Goal: Task Accomplishment & Management: Manage account settings

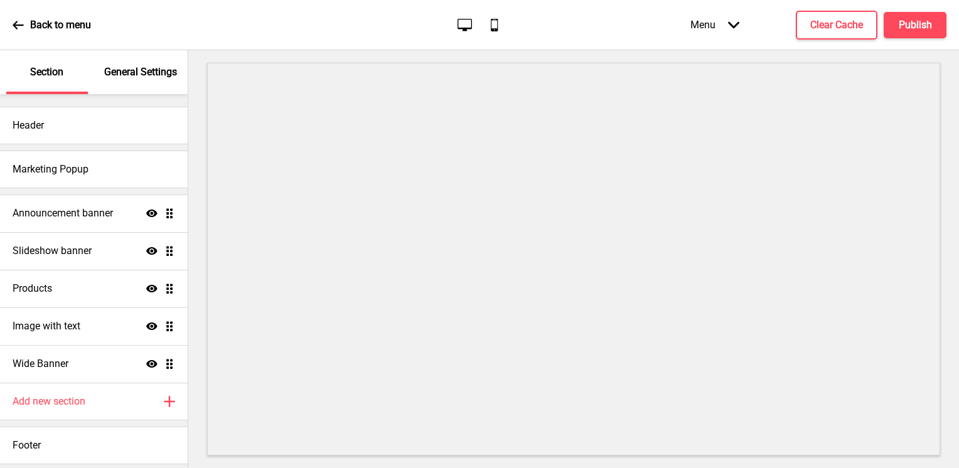
click at [148, 77] on p "General Settings" at bounding box center [140, 72] width 73 height 14
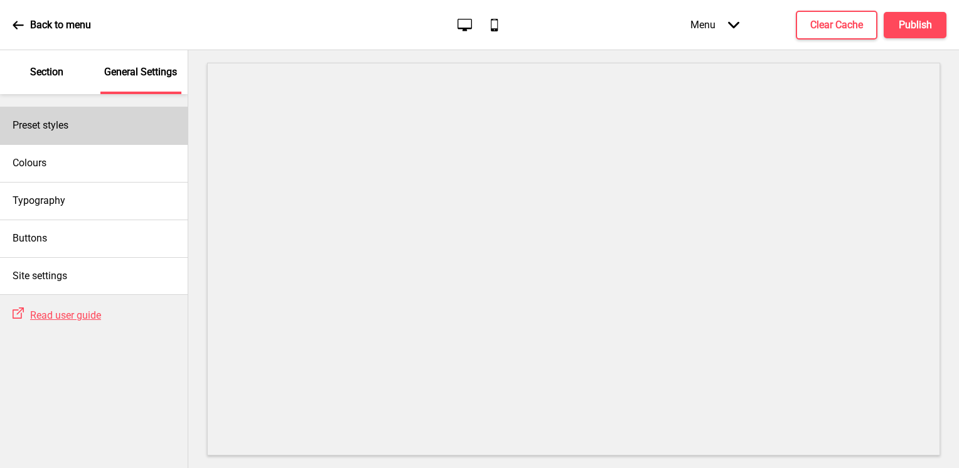
click at [136, 122] on div "Preset styles" at bounding box center [94, 126] width 188 height 38
select select "Custom"
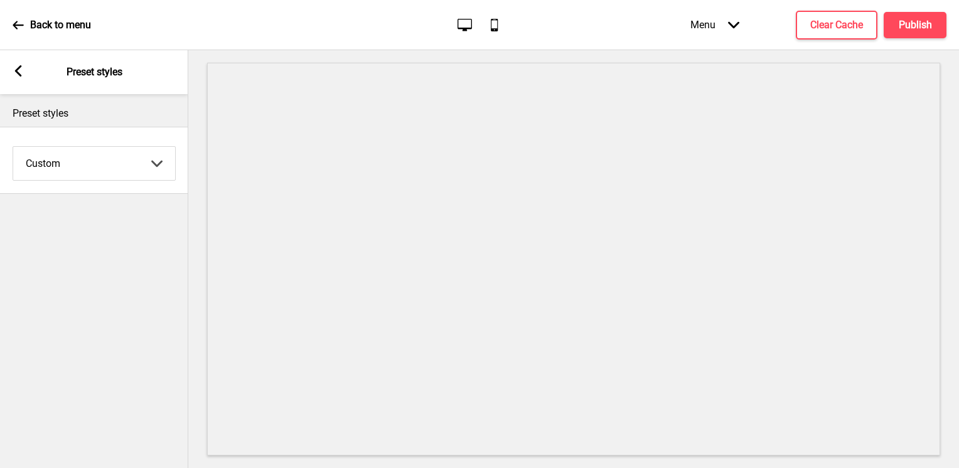
drag, startPoint x: 24, startPoint y: 81, endPoint x: 33, endPoint y: 90, distance: 13.3
click at [24, 80] on div "Arrow left Preset styles" at bounding box center [94, 72] width 188 height 44
click at [24, 71] on div "Arrow left Preset styles" at bounding box center [94, 72] width 188 height 44
click at [18, 73] on icon at bounding box center [18, 70] width 7 height 11
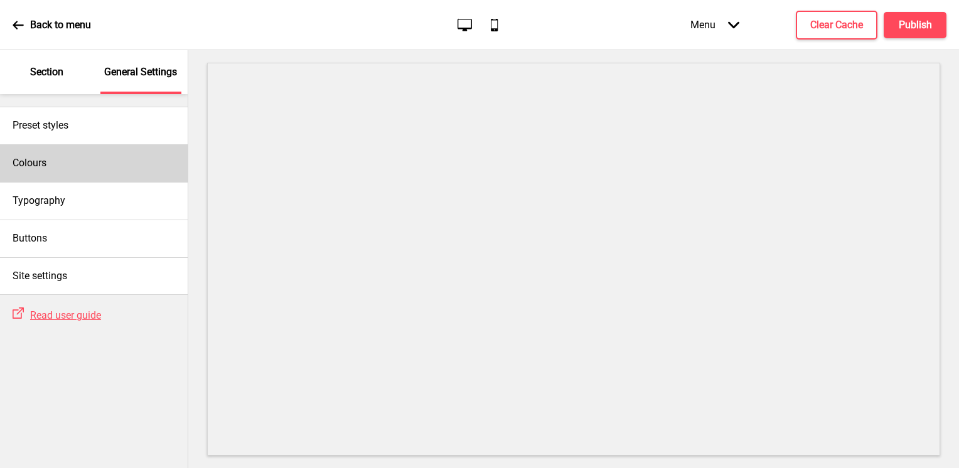
click at [114, 163] on div "Colours" at bounding box center [94, 163] width 188 height 38
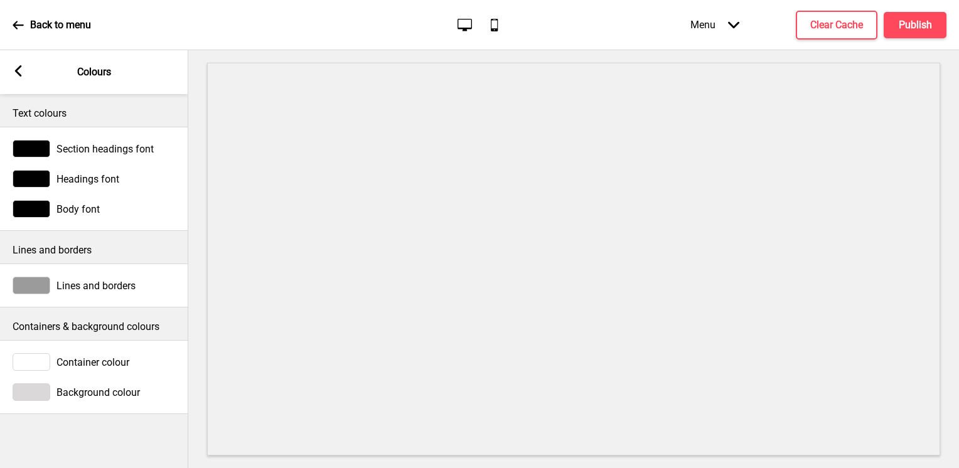
click at [19, 77] on div "Arrow left" at bounding box center [18, 72] width 11 height 14
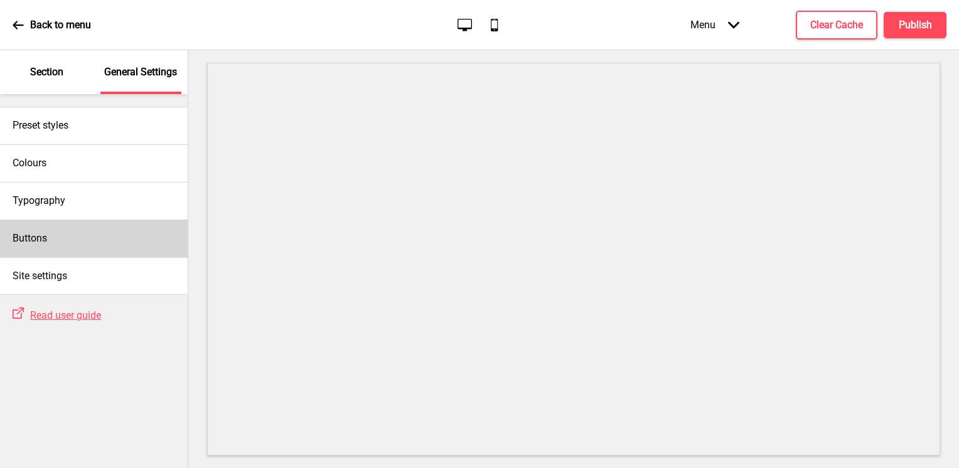
click at [103, 235] on div "Buttons" at bounding box center [94, 239] width 188 height 38
select select "square"
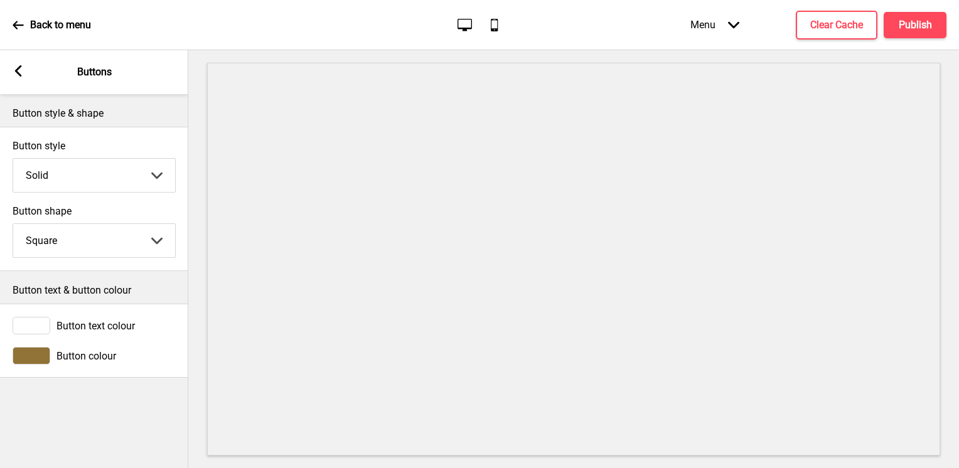
click at [20, 80] on div "Arrow left Buttons" at bounding box center [94, 72] width 188 height 44
click at [15, 75] on rect at bounding box center [18, 70] width 11 height 11
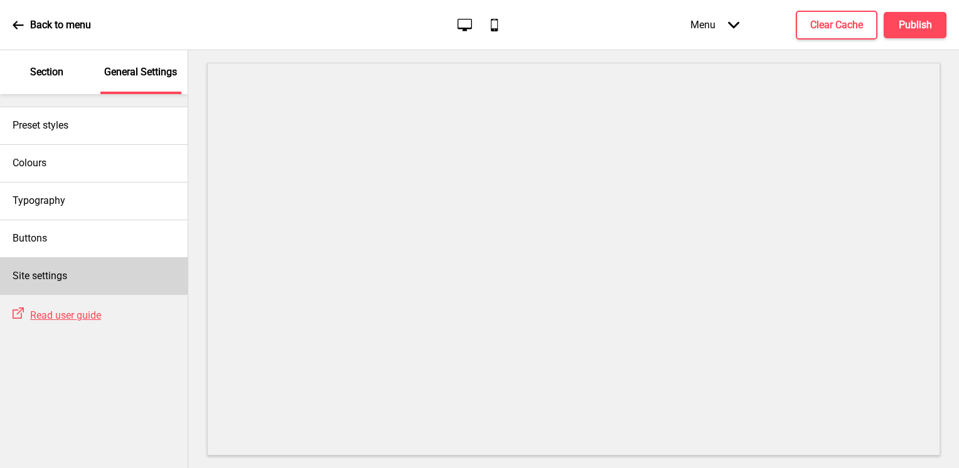
click at [141, 272] on div "Site settings" at bounding box center [94, 276] width 188 height 38
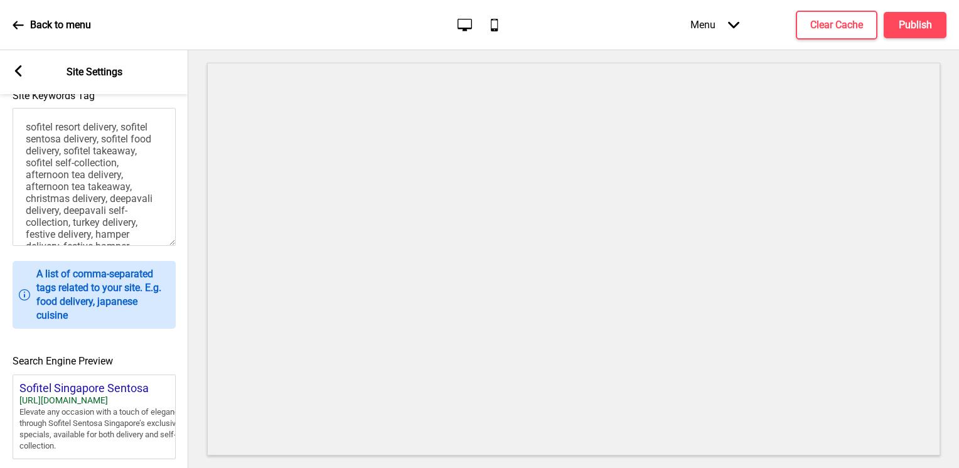
scroll to position [439, 0]
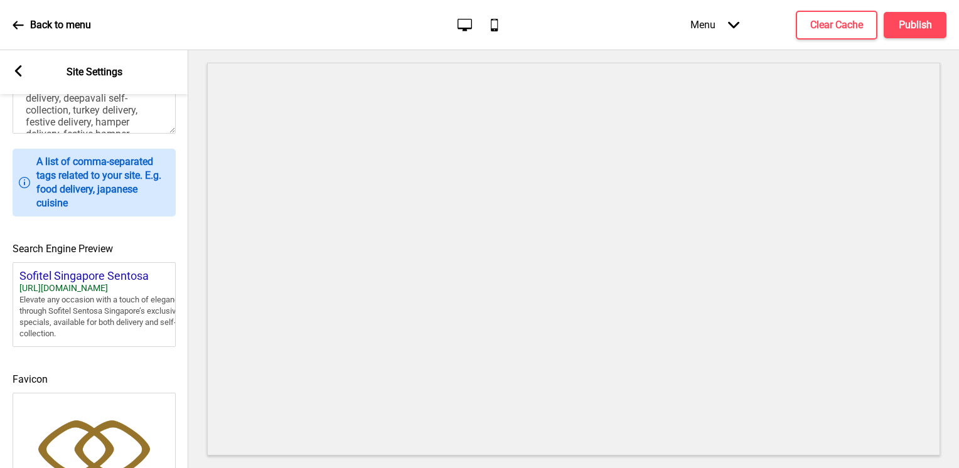
click at [24, 76] on div "Arrow left Site Settings" at bounding box center [94, 72] width 188 height 44
click at [19, 68] on icon at bounding box center [18, 70] width 7 height 11
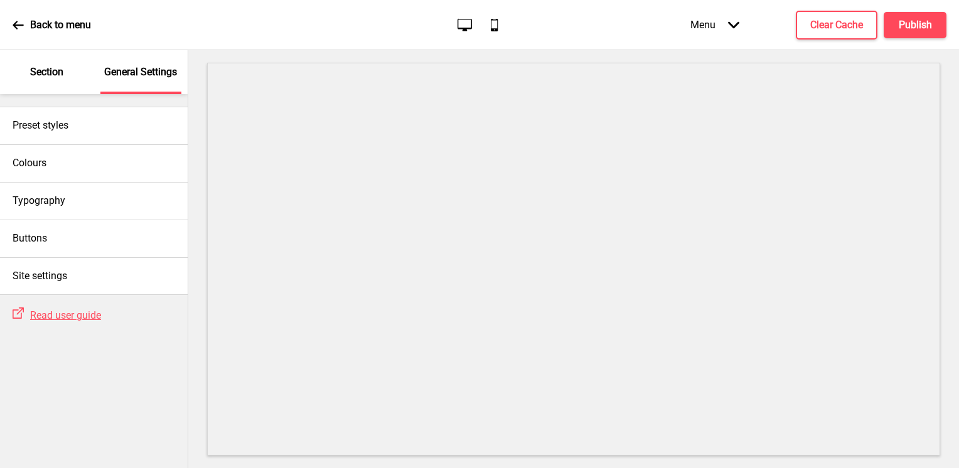
click at [57, 78] on p "Section" at bounding box center [46, 72] width 33 height 14
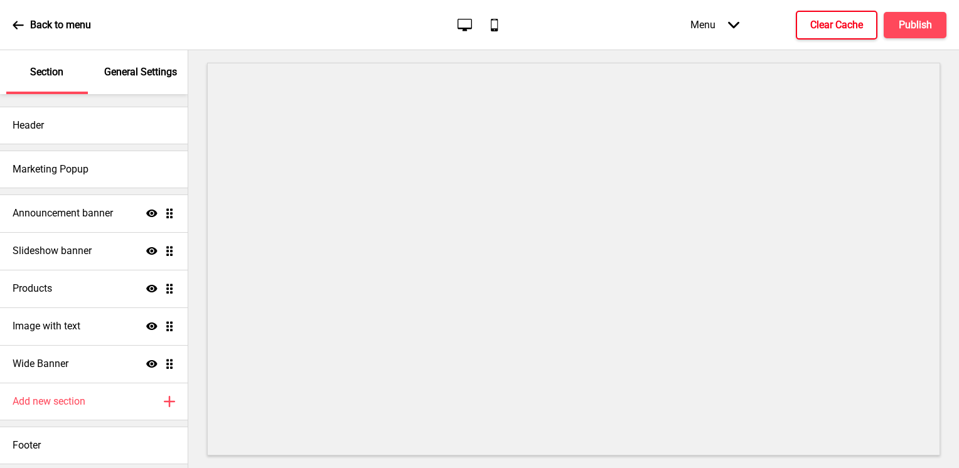
click at [831, 28] on h4 "Clear Cache" at bounding box center [836, 25] width 53 height 14
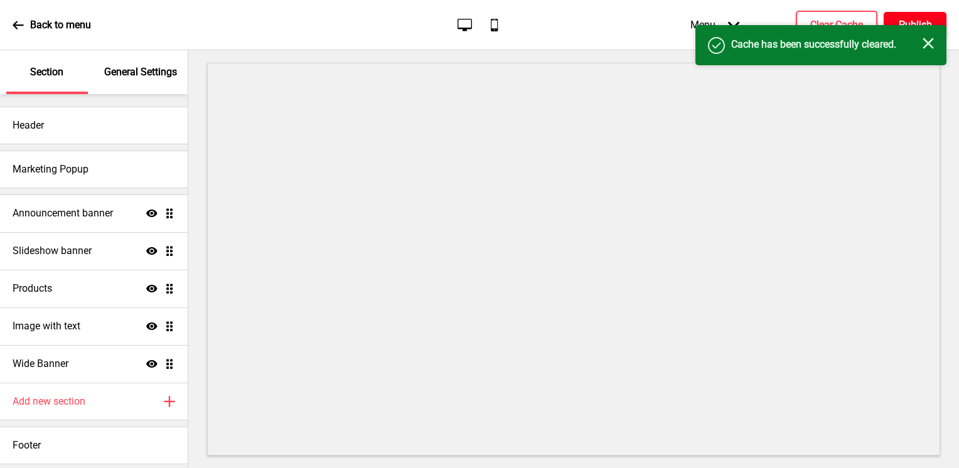
click at [917, 23] on h4 "Publish" at bounding box center [915, 25] width 33 height 14
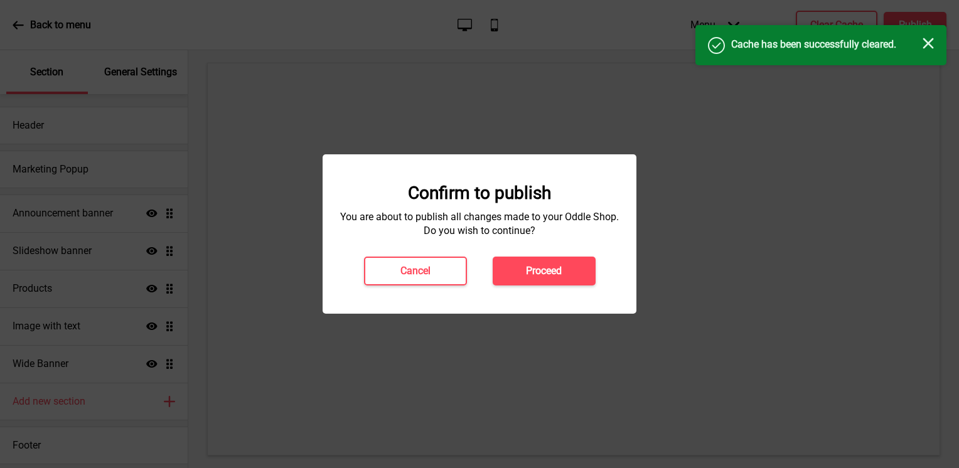
click at [590, 264] on button "Proceed" at bounding box center [544, 271] width 103 height 29
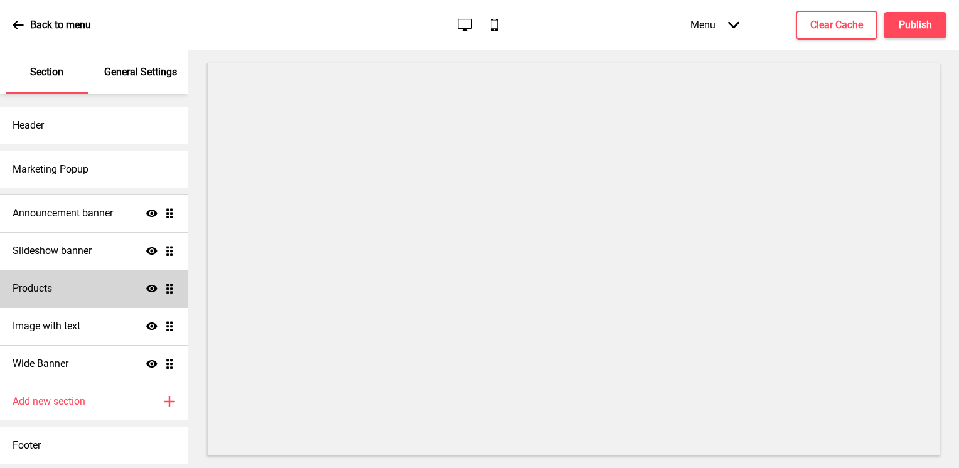
click at [129, 295] on div "Products Show Drag" at bounding box center [94, 289] width 188 height 38
select select "side"
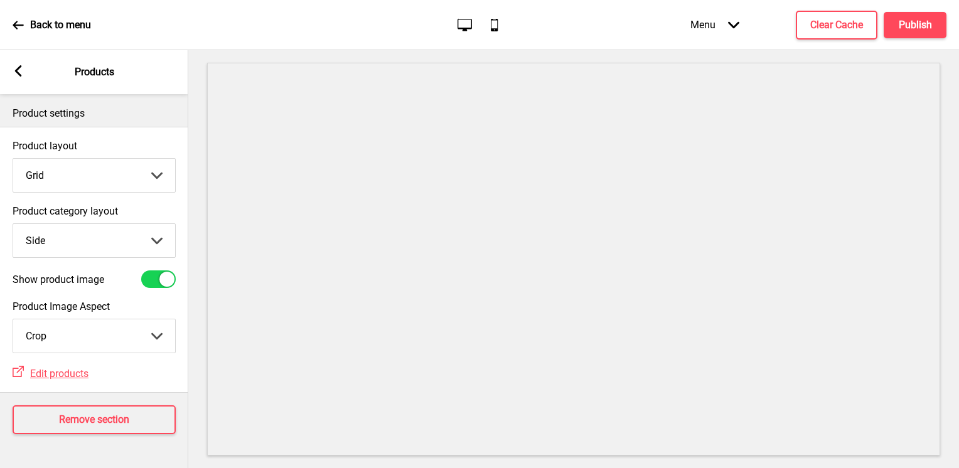
click at [141, 338] on select "Crop Natural" at bounding box center [94, 336] width 162 height 33
click at [136, 308] on label "Product Image Aspect" at bounding box center [94, 307] width 163 height 12
click at [136, 320] on select "Crop Natural" at bounding box center [94, 336] width 162 height 33
click at [80, 375] on span "Edit products" at bounding box center [59, 374] width 58 height 12
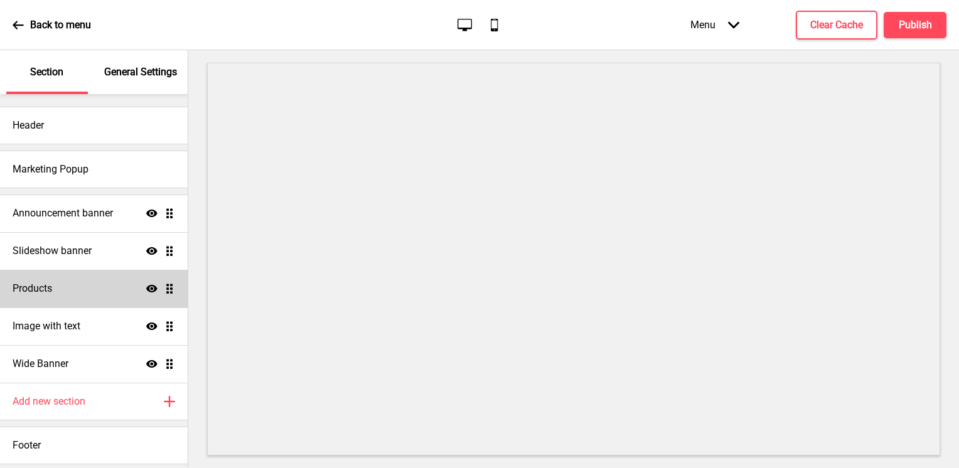
click at [113, 283] on div "Products Show Drag" at bounding box center [94, 289] width 188 height 38
select select "side"
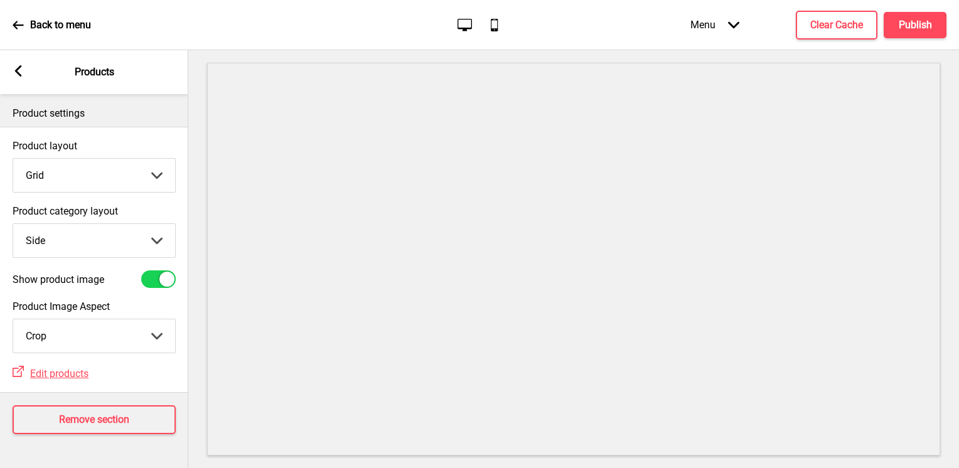
click at [25, 72] on div "Arrow left Products" at bounding box center [94, 72] width 188 height 44
click at [15, 14] on div "Back to menu" at bounding box center [52, 25] width 78 height 34
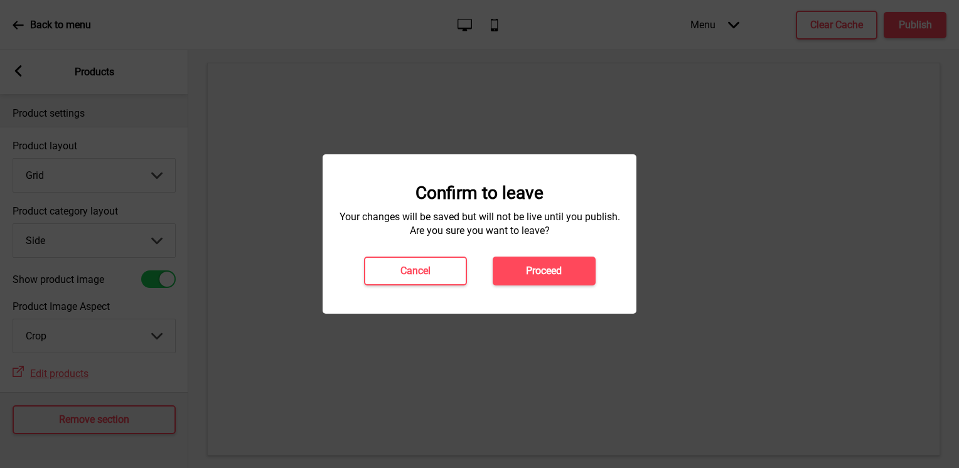
drag, startPoint x: 551, startPoint y: 264, endPoint x: 520, endPoint y: 267, distance: 31.5
click at [552, 264] on button "Proceed" at bounding box center [544, 271] width 103 height 29
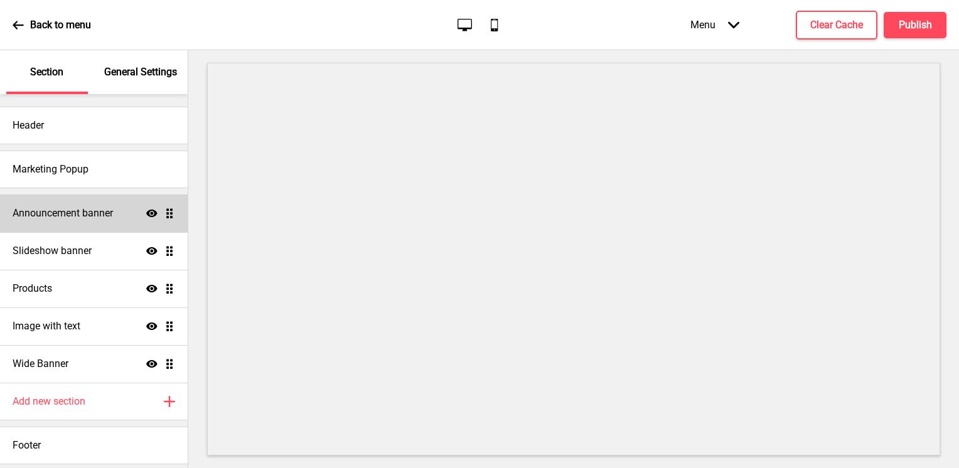
click at [93, 208] on h4 "Announcement banner" at bounding box center [63, 214] width 100 height 14
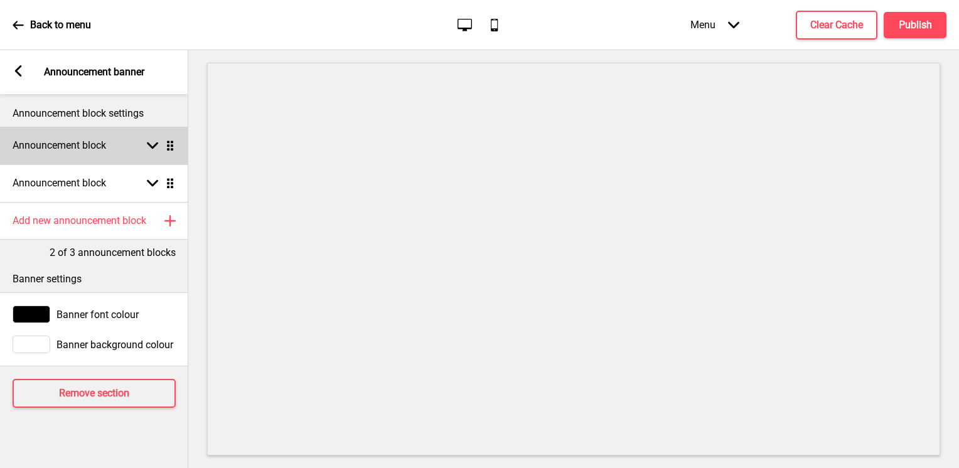
click at [126, 156] on div "Announcement block Arrow down Drag" at bounding box center [94, 146] width 188 height 38
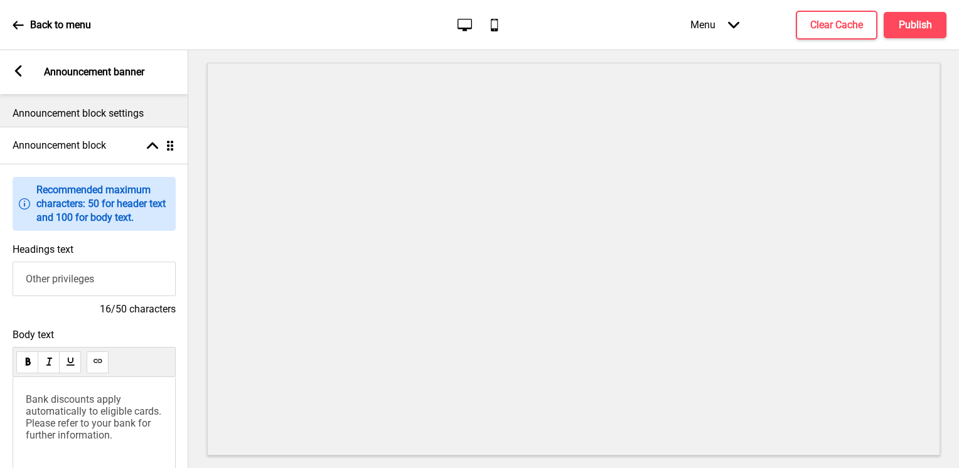
click at [113, 285] on input "Other privileges" at bounding box center [94, 279] width 163 height 35
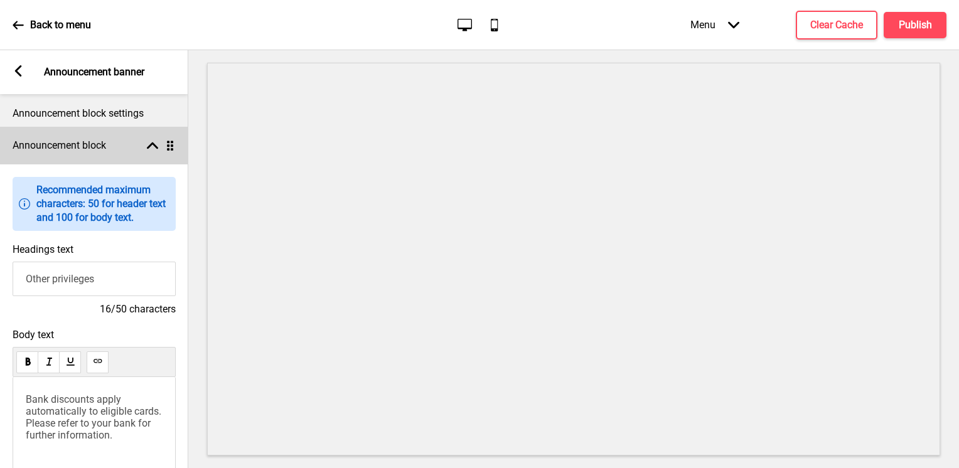
click at [126, 138] on div "Announcement block Arrow up Drag" at bounding box center [94, 146] width 188 height 38
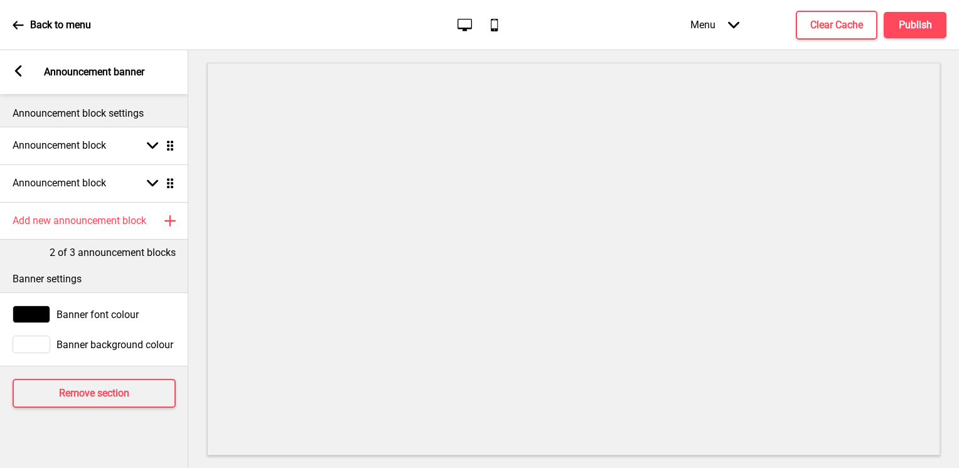
click at [11, 74] on div "Arrow left Announcement banner" at bounding box center [94, 72] width 188 height 44
click at [19, 69] on icon at bounding box center [18, 70] width 7 height 11
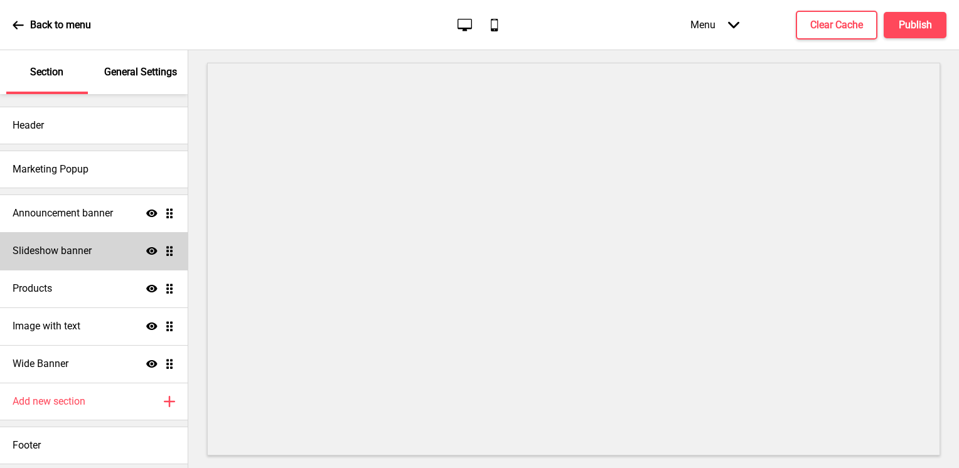
click at [100, 257] on div "Slideshow banner Show Drag" at bounding box center [94, 251] width 188 height 38
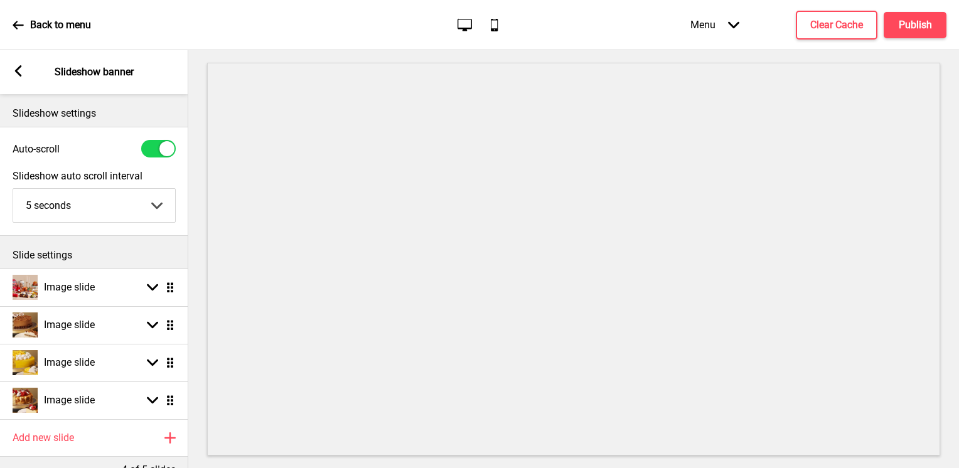
click at [158, 203] on select "5 seconds 6 seconds 7 seconds 8 seconds 9 seconds 10 seconds" at bounding box center [94, 205] width 162 height 33
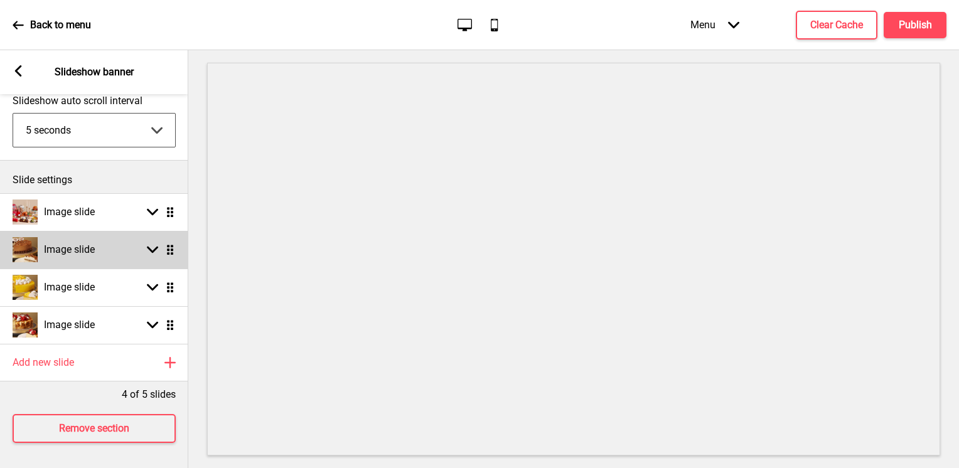
scroll to position [83, 0]
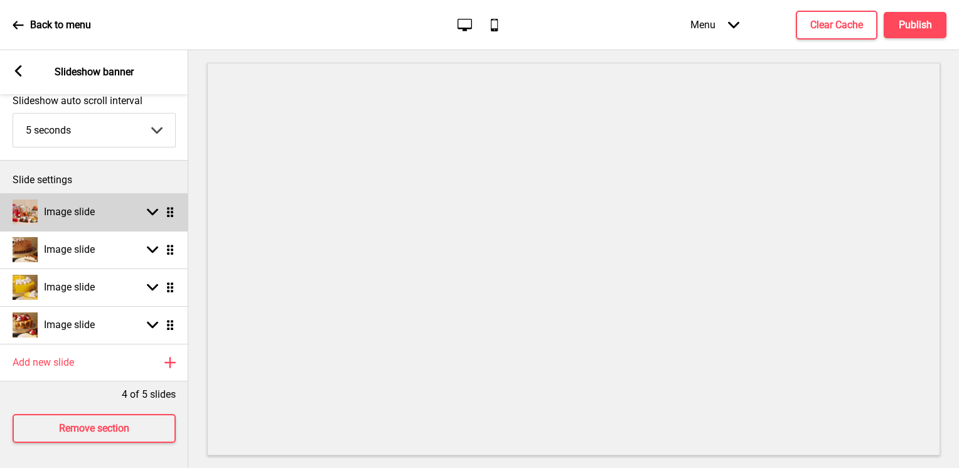
click at [141, 208] on div "Arrow down Drag" at bounding box center [158, 212] width 35 height 11
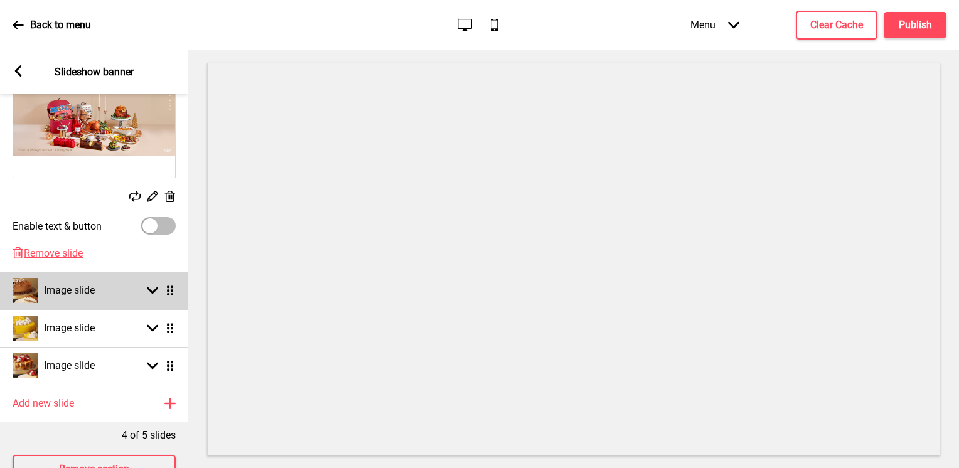
scroll to position [303, 0]
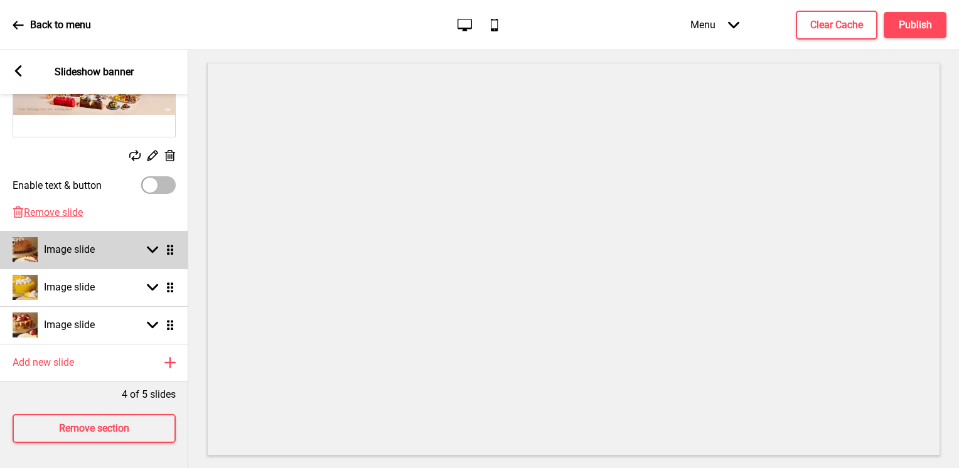
click at [151, 247] on rect at bounding box center [152, 249] width 11 height 11
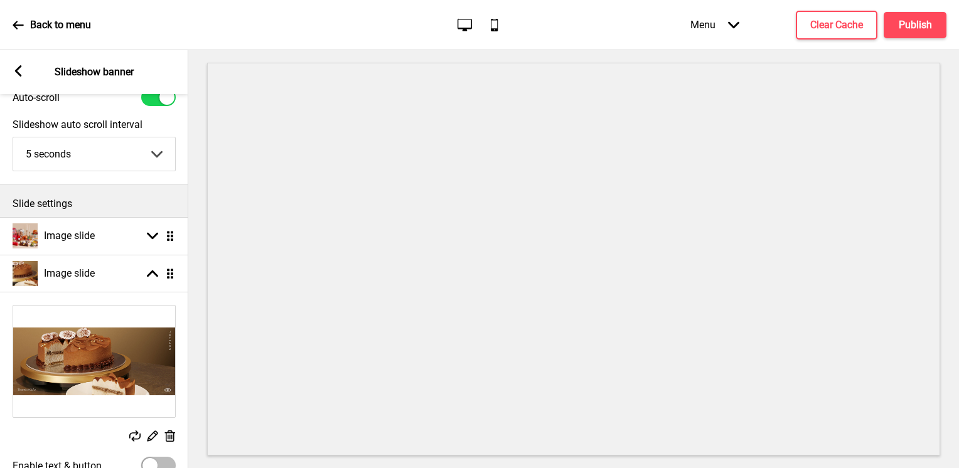
scroll to position [0, 0]
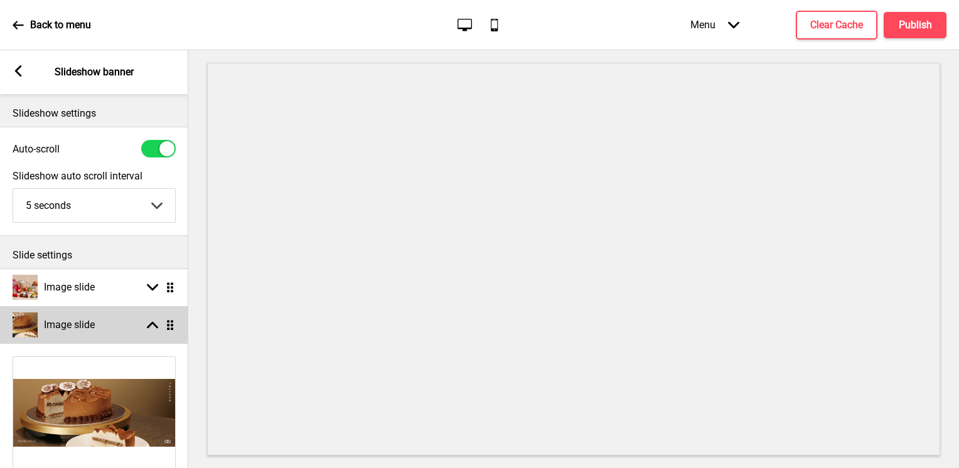
click at [174, 323] on ul "Image slide Arrow down Drag Image slide Arrow up Drag Replace Edit Delete Enabl…" at bounding box center [94, 454] width 188 height 370
click at [159, 326] on div "Arrow up Drag" at bounding box center [158, 325] width 35 height 11
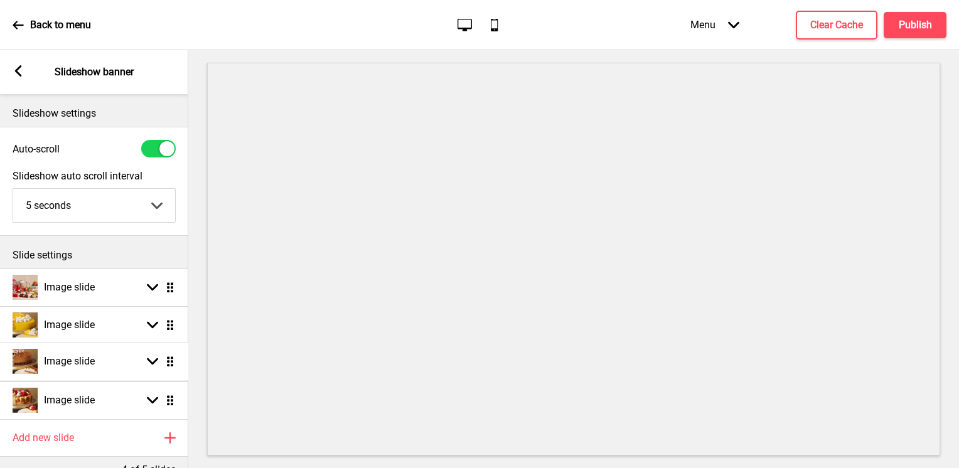
drag, startPoint x: 166, startPoint y: 328, endPoint x: 168, endPoint y: 362, distance: 33.9
drag, startPoint x: 169, startPoint y: 381, endPoint x: 167, endPoint y: 396, distance: 15.2
drag, startPoint x: 173, startPoint y: 354, endPoint x: 174, endPoint y: 326, distance: 28.3
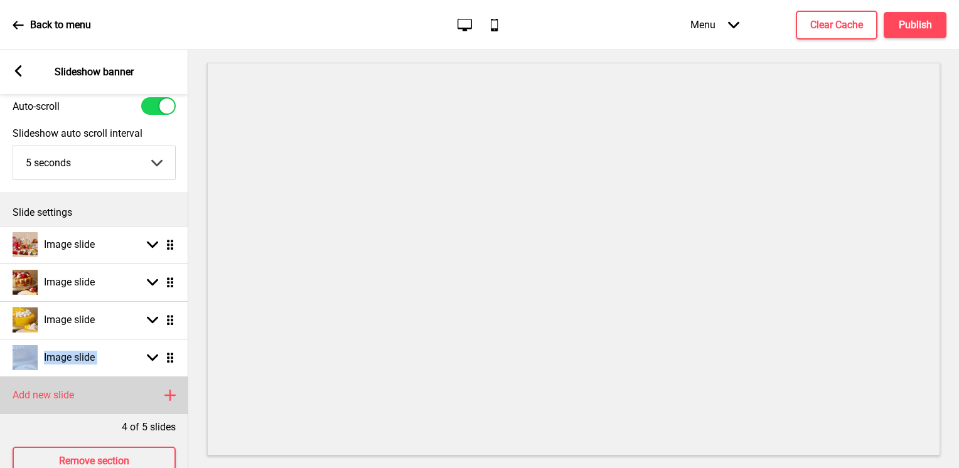
scroll to position [83, 0]
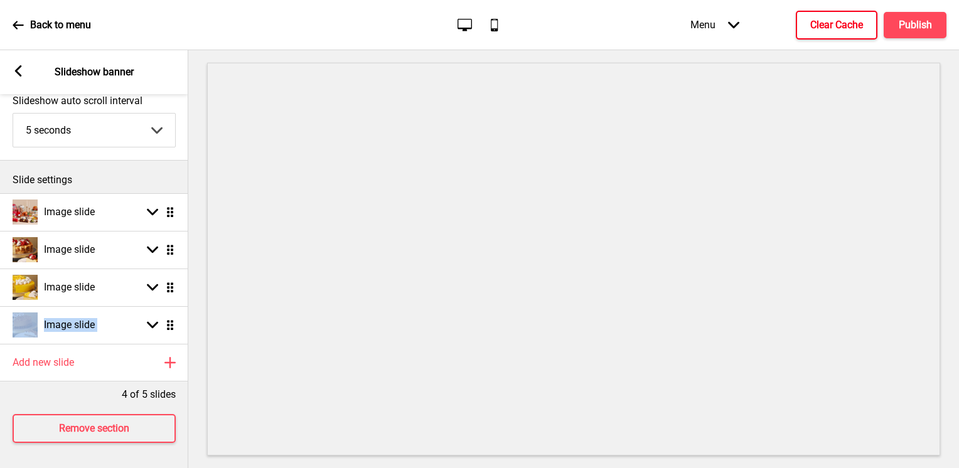
click at [836, 35] on button "Clear Cache" at bounding box center [837, 25] width 82 height 29
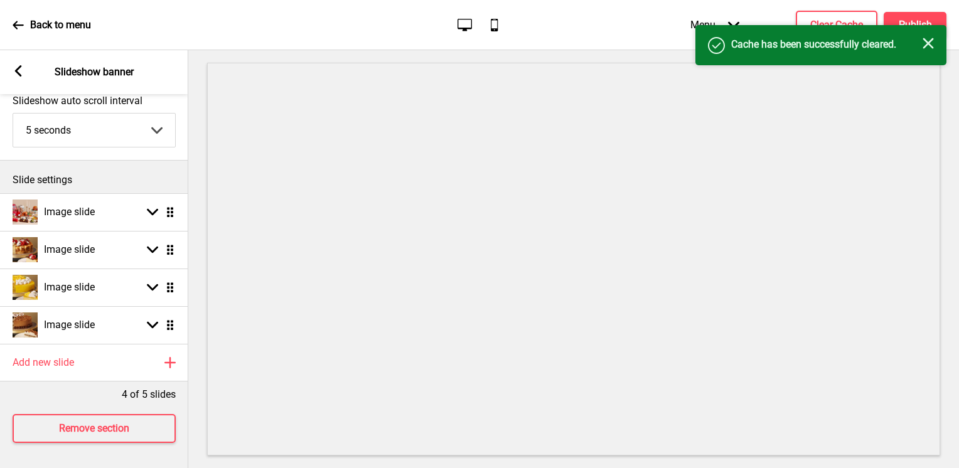
click at [930, 26] on div "Success Cache has been successfully cleared. Close" at bounding box center [821, 45] width 251 height 40
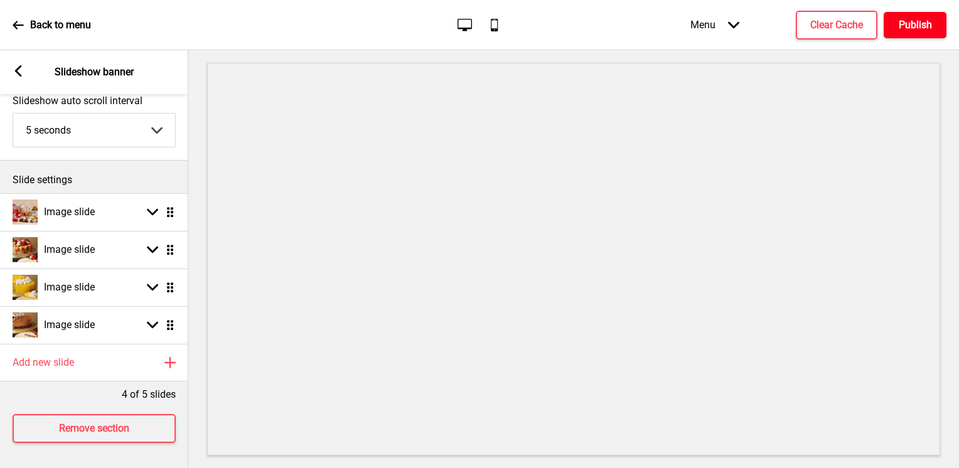
click at [929, 27] on h4 "Publish" at bounding box center [915, 25] width 33 height 14
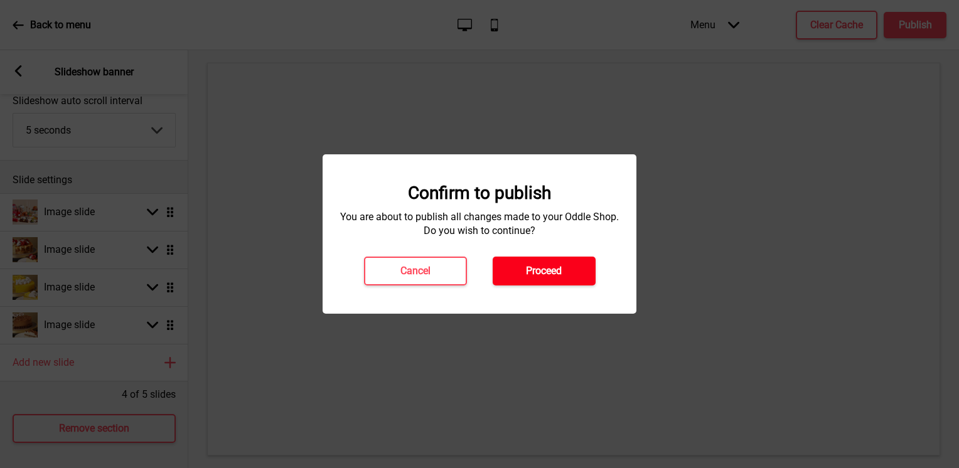
click at [563, 269] on button "Proceed" at bounding box center [544, 271] width 103 height 29
